Goal: Complete application form: Complete application form

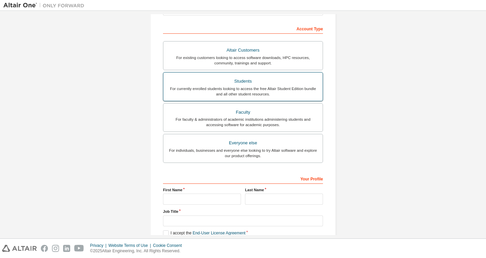
click at [246, 87] on div "For currently enrolled students looking to access the free Altair Student Editi…" at bounding box center [242, 91] width 151 height 11
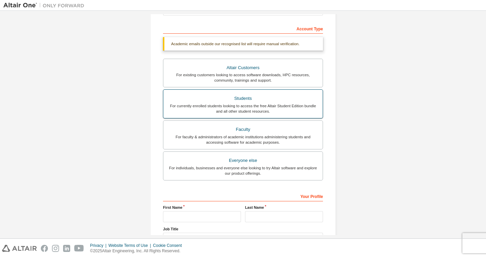
scroll to position [154, 0]
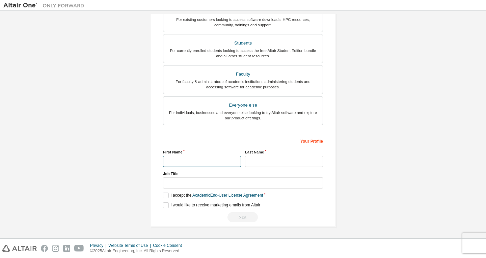
click at [218, 160] on input "text" at bounding box center [202, 161] width 78 height 11
type input "*******"
type input "****"
click at [167, 194] on label "I accept the Academic End-User License Agreement" at bounding box center [213, 196] width 100 height 6
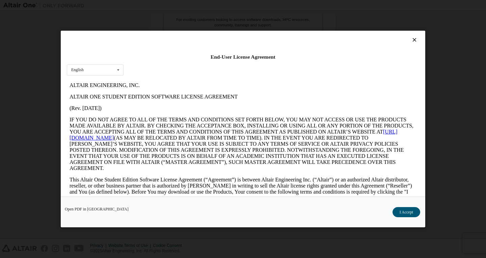
scroll to position [0, 0]
click at [411, 39] on icon at bounding box center [414, 40] width 7 height 6
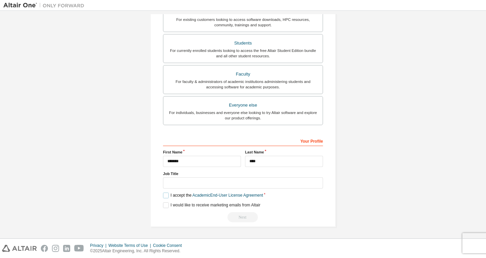
click at [164, 194] on label "I accept the Academic End-User License Agreement" at bounding box center [213, 196] width 100 height 6
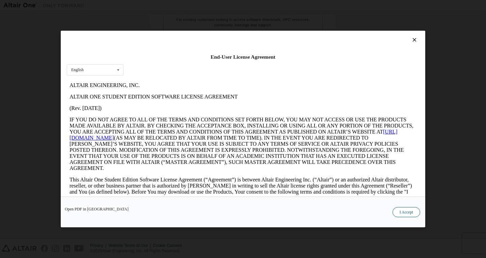
click at [418, 209] on button "I Accept" at bounding box center [407, 212] width 28 height 10
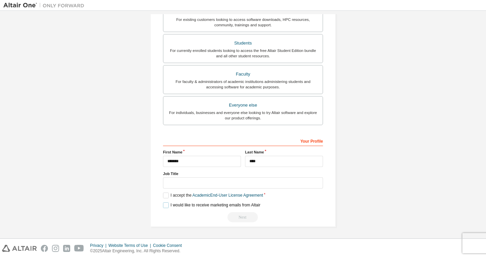
click at [164, 208] on label "I would like to receive marketing emails from Altair" at bounding box center [211, 206] width 97 height 6
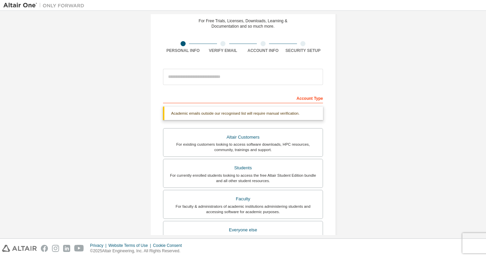
scroll to position [29, 0]
click at [317, 100] on div "Account Type" at bounding box center [243, 98] width 160 height 11
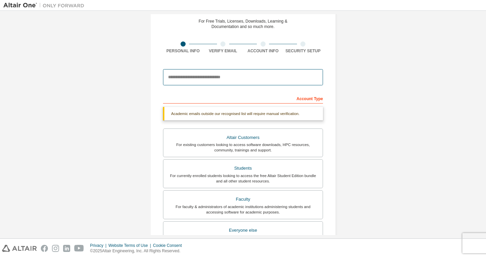
click at [275, 76] on input "email" at bounding box center [243, 77] width 160 height 16
type input "**********"
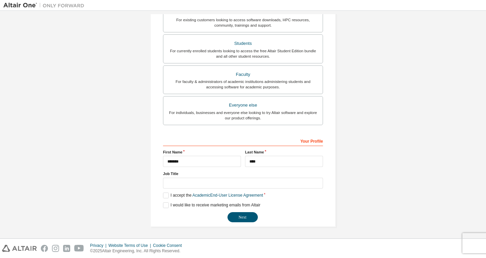
scroll to position [0, 0]
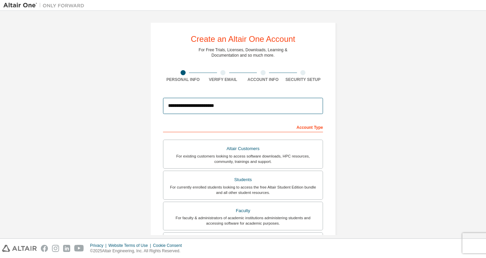
click at [249, 107] on input "**********" at bounding box center [243, 106] width 160 height 16
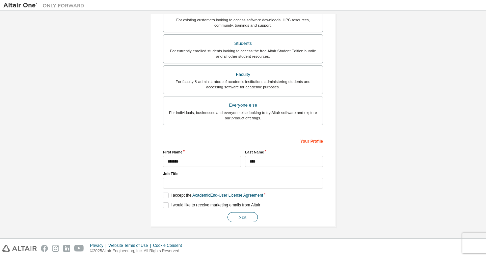
click at [246, 220] on button "Next" at bounding box center [243, 217] width 30 height 10
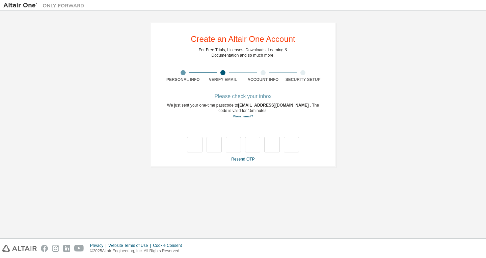
scroll to position [0, 0]
type input "*"
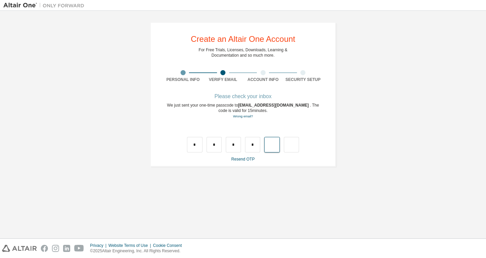
type input "*"
